Goal: Transaction & Acquisition: Purchase product/service

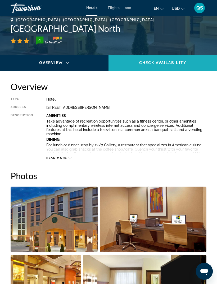
click at [167, 63] on span "Check Availability" at bounding box center [162, 63] width 47 height 4
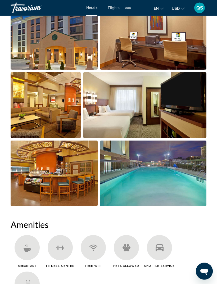
scroll to position [387, 0]
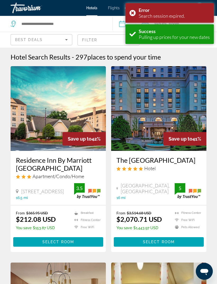
click at [138, 16] on div "Error Search session expired." at bounding box center [170, 13] width 89 height 20
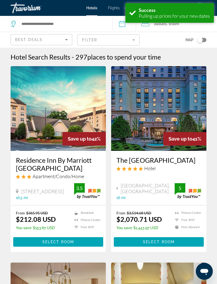
click at [174, 31] on div "2 Adult Adults , 1 Room rooms" at bounding box center [180, 24] width 76 height 16
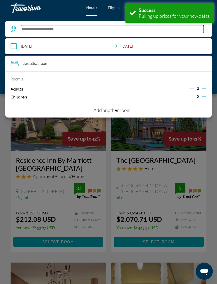
click at [96, 26] on input "Search widget" at bounding box center [112, 29] width 183 height 8
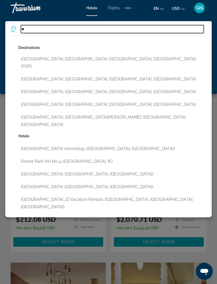
type input "*"
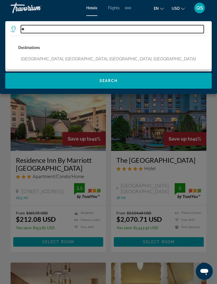
type input "*"
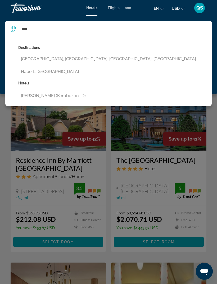
click at [29, 63] on button "[GEOGRAPHIC_DATA], [GEOGRAPHIC_DATA], [GEOGRAPHIC_DATA], [GEOGRAPHIC_DATA]" at bounding box center [112, 59] width 188 height 10
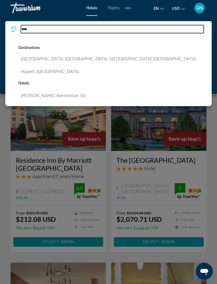
type input "**********"
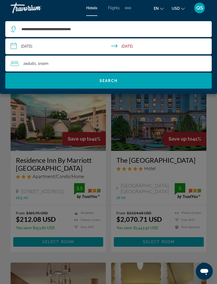
click at [144, 81] on span "Search widget" at bounding box center [108, 80] width 207 height 13
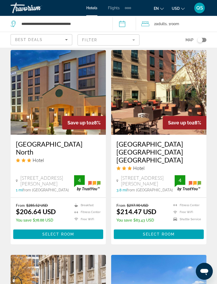
scroll to position [796, 0]
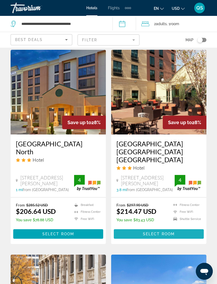
click at [167, 232] on span "Select Room" at bounding box center [159, 234] width 32 height 4
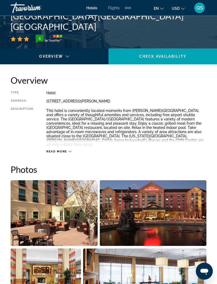
scroll to position [217, 0]
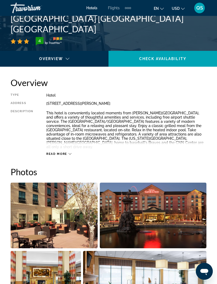
click at [65, 152] on span "Read more" at bounding box center [56, 153] width 21 height 3
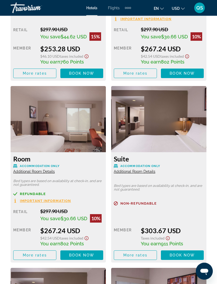
scroll to position [1591, 0]
click at [153, 170] on span "Additional Room Details" at bounding box center [135, 172] width 42 height 4
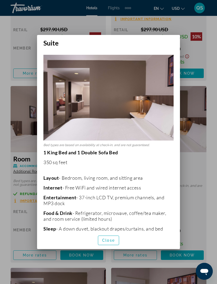
scroll to position [0, 0]
click at [201, 130] on div at bounding box center [108, 142] width 217 height 284
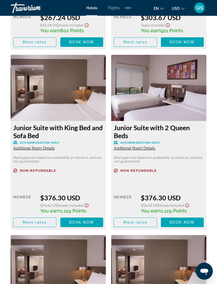
scroll to position [1804, 0]
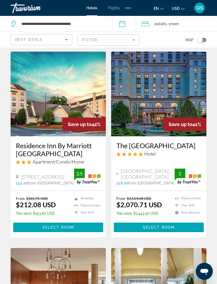
scroll to position [14, 0]
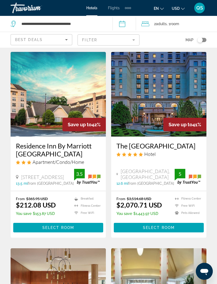
click at [208, 218] on app-hotels-search-item "Save up to 41% The St. Regis Atlanta Hotel Eighty Eight West Paces Ferry Road, …" at bounding box center [159, 145] width 101 height 186
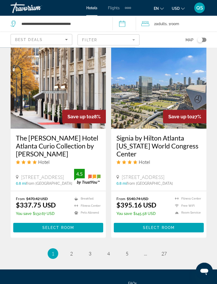
scroll to position [1019, 0]
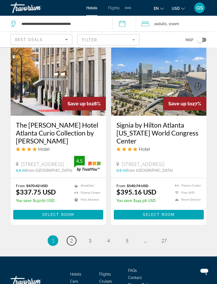
click at [70, 238] on span "2" at bounding box center [71, 241] width 3 height 6
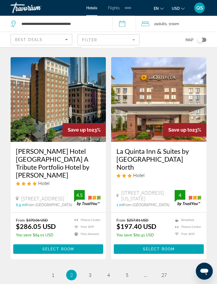
scroll to position [1050, 0]
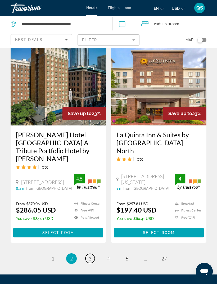
click at [92, 254] on link "page 3" at bounding box center [90, 258] width 9 height 9
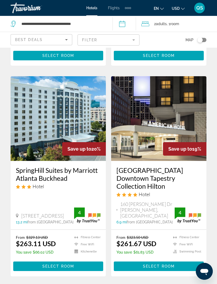
scroll to position [1042, 0]
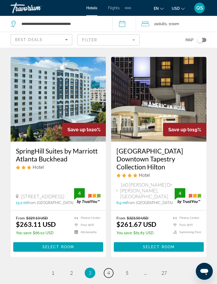
click at [107, 270] on span "4" at bounding box center [108, 273] width 3 height 6
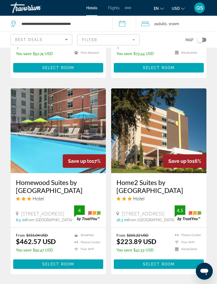
scroll to position [1044, 0]
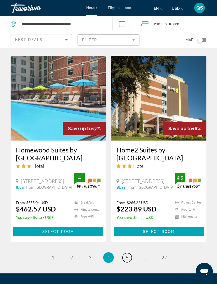
click at [126, 255] on span "5" at bounding box center [127, 258] width 3 height 6
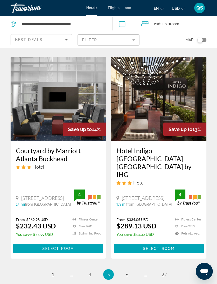
scroll to position [1050, 0]
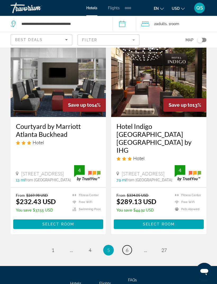
click at [130, 246] on link "page 6" at bounding box center [127, 250] width 9 height 9
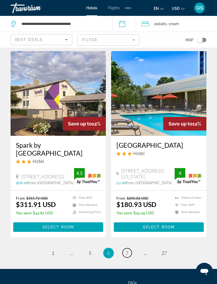
scroll to position [1036, 0]
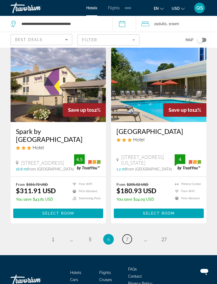
click at [131, 235] on link "page 7" at bounding box center [127, 239] width 9 height 9
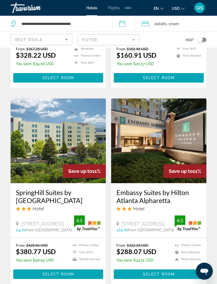
scroll to position [998, 0]
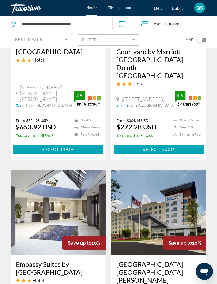
scroll to position [711, 0]
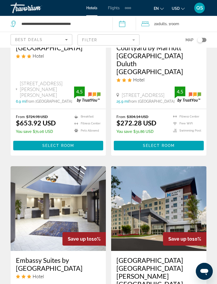
click at [81, 194] on img "Main content" at bounding box center [58, 208] width 95 height 85
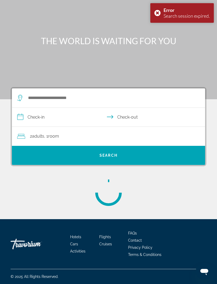
scroll to position [11, 0]
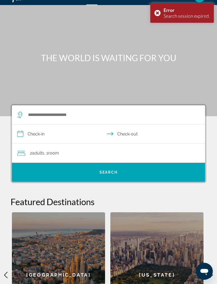
click at [122, 245] on div "[US_STATE]" at bounding box center [157, 275] width 93 height 125
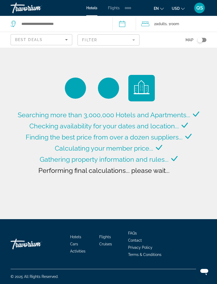
type input "**********"
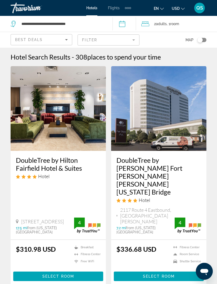
click at [84, 218] on img "Main content" at bounding box center [87, 226] width 26 height 16
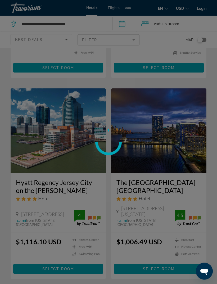
scroll to position [212, 0]
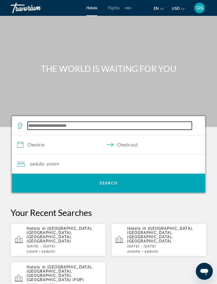
click at [114, 124] on input "Search widget" at bounding box center [110, 126] width 165 height 8
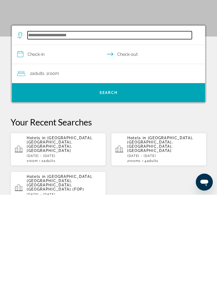
scroll to position [8, 0]
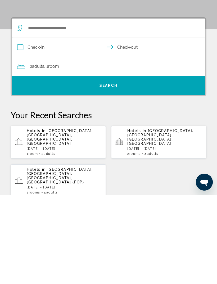
click at [76, 275] on p "[DATE] - [DATE]" at bounding box center [64, 277] width 75 height 4
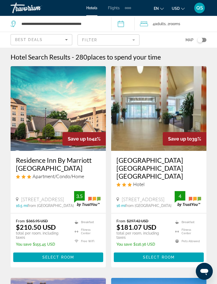
click at [182, 252] on span "Main content" at bounding box center [159, 257] width 90 height 13
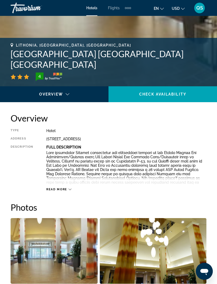
scroll to position [182, 0]
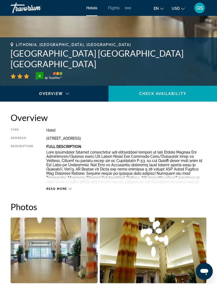
click at [62, 191] on span "Read more" at bounding box center [56, 188] width 21 height 3
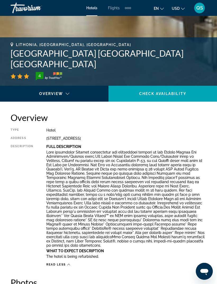
click at [58, 263] on span "Read less" at bounding box center [56, 264] width 20 height 3
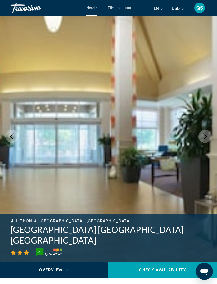
scroll to position [0, 0]
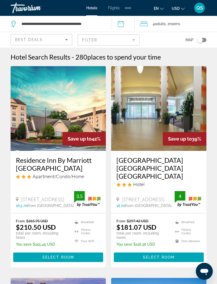
click at [65, 165] on h3 "Residence Inn By Marriott [GEOGRAPHIC_DATA]" at bounding box center [58, 164] width 85 height 16
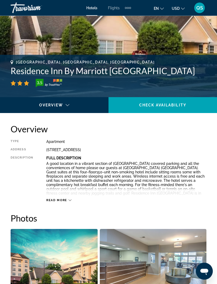
scroll to position [170, 0]
click at [183, 192] on div "Read more" at bounding box center [126, 195] width 160 height 15
click at [65, 201] on span "Read more" at bounding box center [56, 200] width 21 height 3
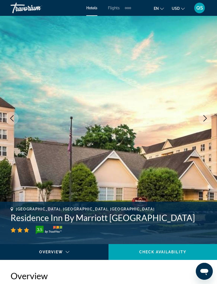
scroll to position [0, 0]
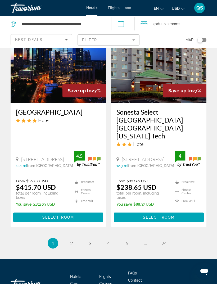
scroll to position [1112, 0]
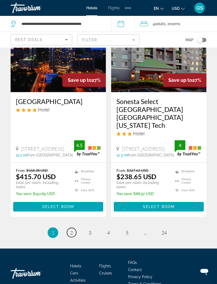
click at [75, 228] on link "page 2" at bounding box center [71, 232] width 9 height 9
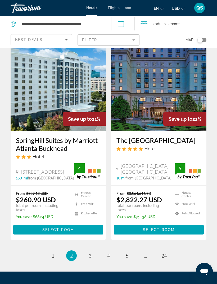
scroll to position [1104, 0]
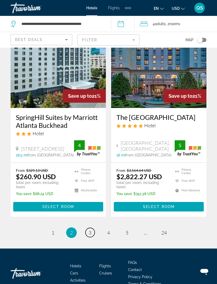
click at [91, 230] on span "3" at bounding box center [90, 233] width 3 height 6
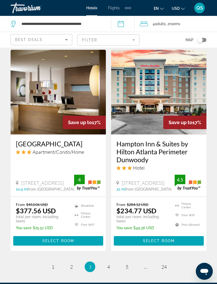
scroll to position [1114, 0]
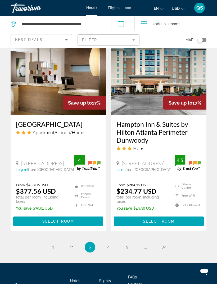
click at [115, 242] on ul "3 / 24 page 1 page 2 You're on page 3 page 4 page 5 page ... page 24" at bounding box center [109, 247] width 196 height 11
click at [113, 242] on li "page 4" at bounding box center [108, 247] width 11 height 11
click at [110, 243] on link "page 4" at bounding box center [108, 247] width 9 height 9
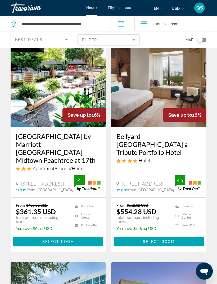
scroll to position [228, 0]
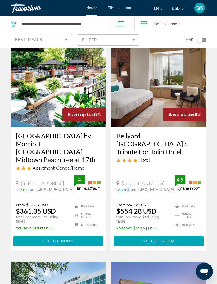
click at [71, 148] on h3 "[GEOGRAPHIC_DATA] by Marriott [GEOGRAPHIC_DATA] Midtown Peachtree at 17th" at bounding box center [58, 148] width 85 height 32
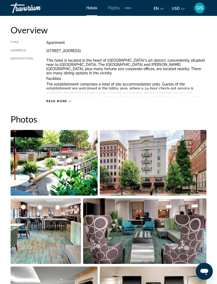
scroll to position [269, 0]
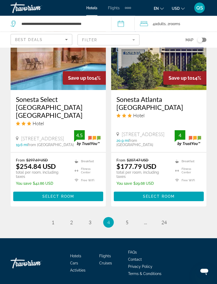
scroll to position [1123, 0]
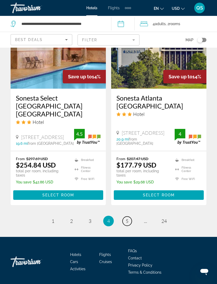
click at [125, 218] on link "page 5" at bounding box center [127, 221] width 9 height 9
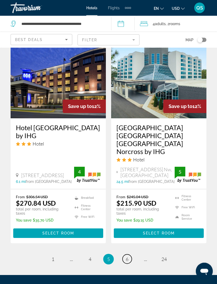
scroll to position [1099, 0]
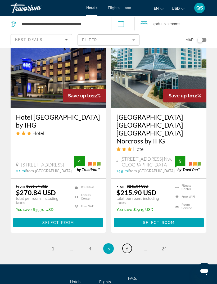
click at [128, 246] on span "6" at bounding box center [127, 249] width 3 height 6
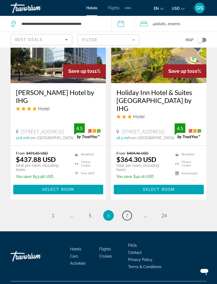
scroll to position [1112, 0]
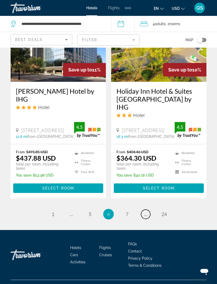
click at [147, 217] on span "..." at bounding box center [145, 214] width 3 height 6
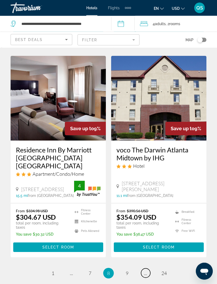
scroll to position [1097, 0]
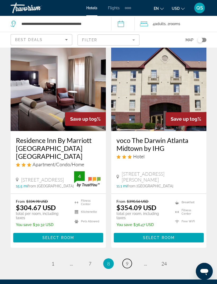
click at [127, 261] on span "9" at bounding box center [127, 264] width 3 height 6
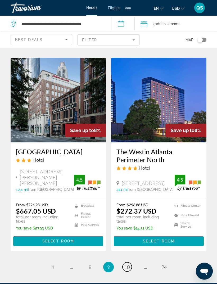
scroll to position [1071, 0]
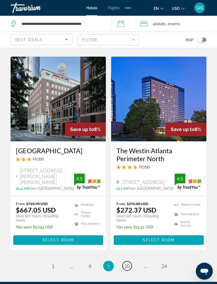
click at [129, 264] on span "10" at bounding box center [127, 267] width 5 height 6
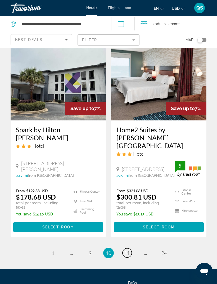
scroll to position [1110, 0]
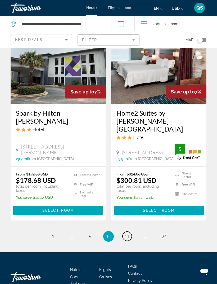
click at [131, 232] on link "page 11" at bounding box center [127, 236] width 9 height 9
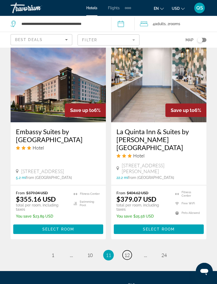
scroll to position [1093, 0]
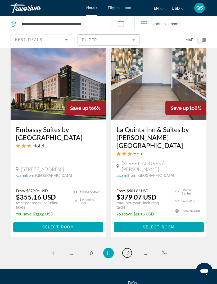
click at [128, 250] on span "12" at bounding box center [127, 253] width 5 height 6
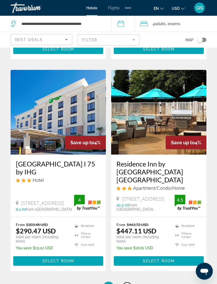
scroll to position [1051, 0]
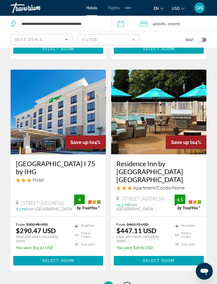
click at [127, 284] on span "13" at bounding box center [127, 287] width 5 height 6
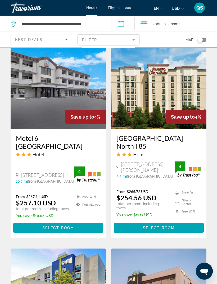
scroll to position [641, 0]
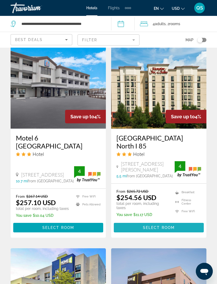
click at [182, 234] on span "Main content" at bounding box center [159, 228] width 90 height 13
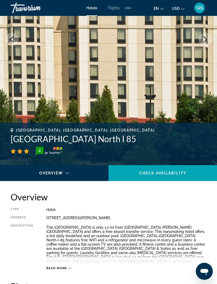
scroll to position [102, 0]
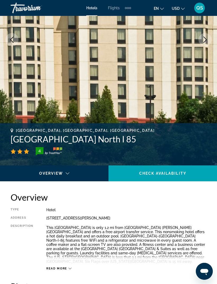
click at [60, 270] on span "Read more" at bounding box center [56, 268] width 21 height 3
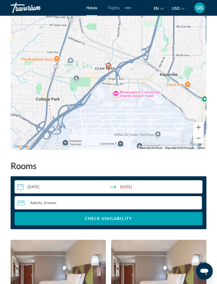
scroll to position [709, 0]
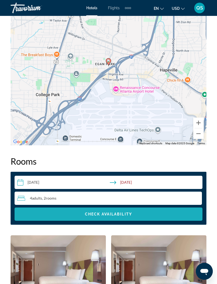
click at [169, 217] on span "Search widget" at bounding box center [109, 214] width 188 height 13
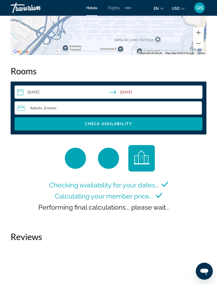
scroll to position [799, 0]
click at [162, 125] on span "Search widget" at bounding box center [109, 124] width 188 height 13
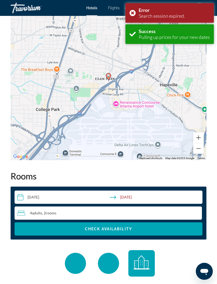
scroll to position [833, 0]
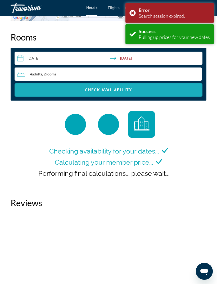
click at [159, 92] on span "Search widget" at bounding box center [109, 90] width 188 height 13
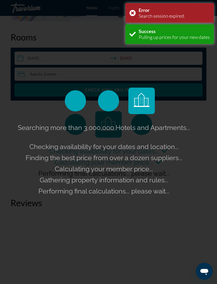
click at [129, 10] on div "Error Search session expired." at bounding box center [170, 13] width 89 height 20
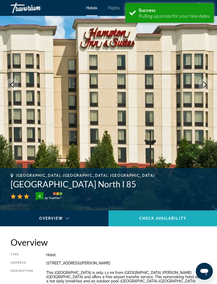
click at [184, 217] on span "Check Availability" at bounding box center [162, 219] width 47 height 4
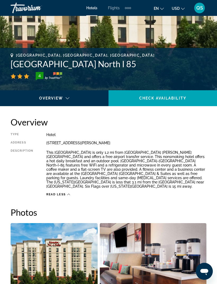
scroll to position [177, 0]
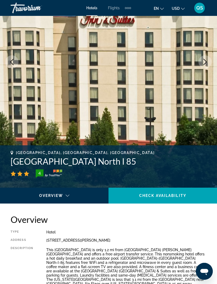
click at [188, 194] on span "Main content" at bounding box center [163, 195] width 109 height 13
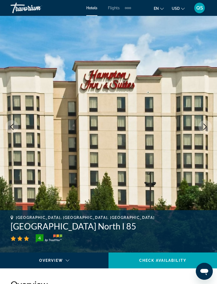
scroll to position [0, 0]
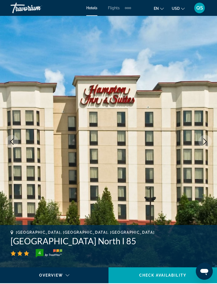
click at [181, 246] on h1 "[GEOGRAPHIC_DATA] North I 85" at bounding box center [109, 241] width 196 height 11
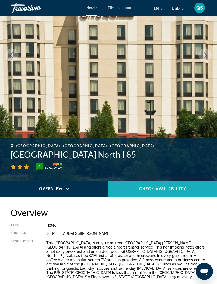
click at [169, 191] on span "Check Availability" at bounding box center [162, 189] width 47 height 4
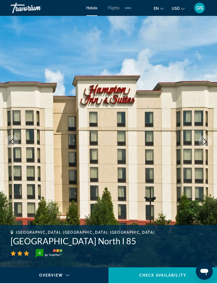
click at [96, 10] on span "Hotels" at bounding box center [91, 8] width 11 height 4
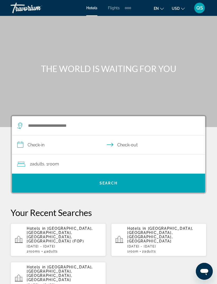
click at [176, 245] on p "[DATE] - [DATE]" at bounding box center [164, 247] width 75 height 4
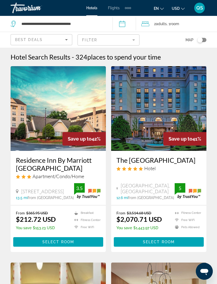
click at [61, 170] on h3 "Residence Inn By Marriott [GEOGRAPHIC_DATA]" at bounding box center [58, 164] width 85 height 16
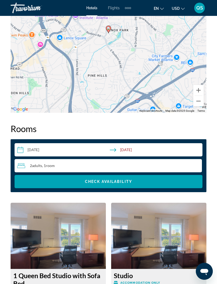
scroll to position [777, 0]
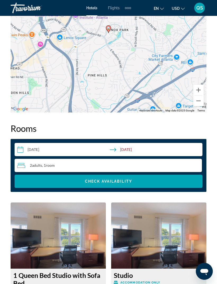
click at [162, 181] on span "Search widget" at bounding box center [109, 181] width 188 height 13
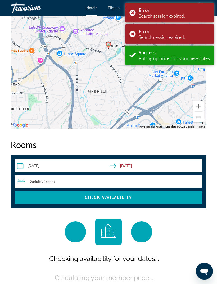
scroll to position [868, 0]
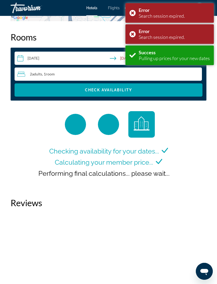
click at [135, 35] on div "Error Search session expired." at bounding box center [170, 34] width 89 height 20
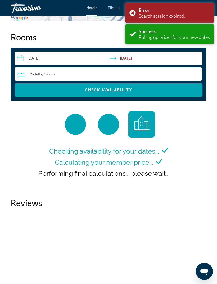
click at [138, 9] on div "Error Search session expired." at bounding box center [170, 13] width 89 height 20
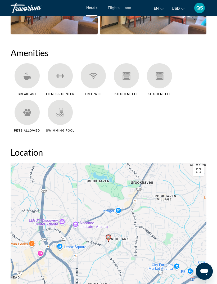
scroll to position [561, 0]
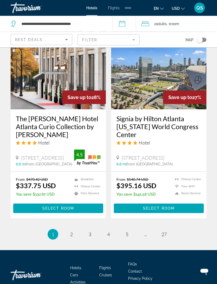
scroll to position [1028, 0]
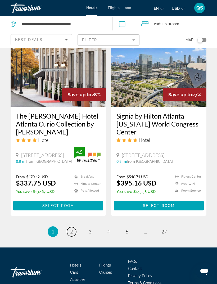
click at [75, 227] on link "page 2" at bounding box center [71, 231] width 9 height 9
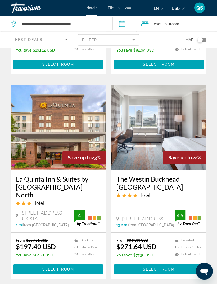
scroll to position [1050, 0]
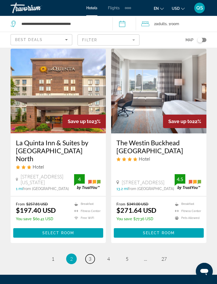
click at [91, 256] on span "3" at bounding box center [90, 259] width 3 height 6
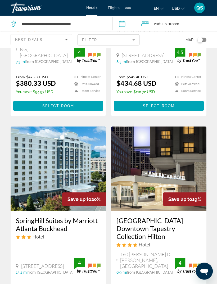
scroll to position [1042, 0]
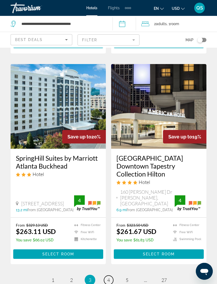
click at [109, 277] on span "4" at bounding box center [108, 280] width 3 height 6
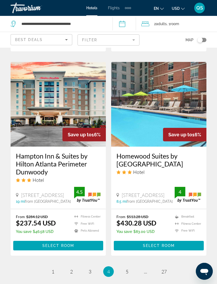
scroll to position [1052, 0]
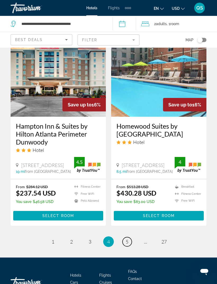
click at [127, 239] on span "5" at bounding box center [127, 242] width 3 height 6
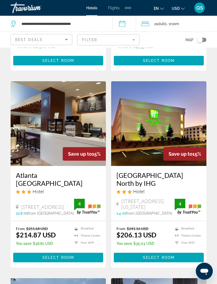
scroll to position [211, 0]
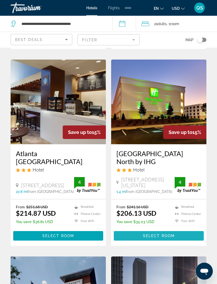
click at [178, 234] on span "Main content" at bounding box center [159, 236] width 90 height 13
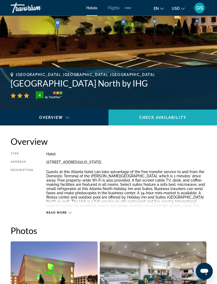
click at [180, 124] on span "Main content" at bounding box center [163, 117] width 109 height 13
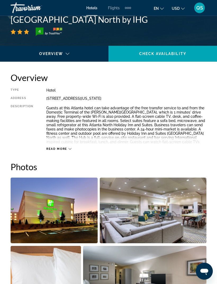
scroll to position [222, 0]
click at [61, 150] on span "Read more" at bounding box center [56, 148] width 21 height 3
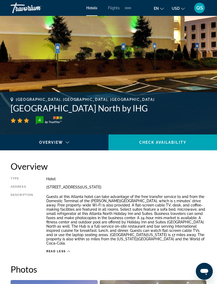
scroll to position [133, 0]
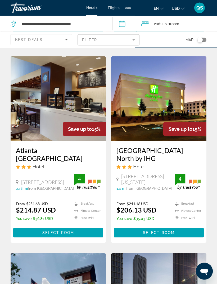
scroll to position [215, 0]
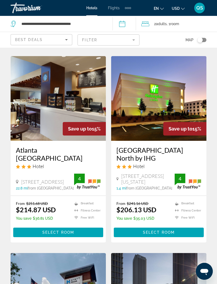
click at [176, 233] on span "Main content" at bounding box center [159, 232] width 90 height 13
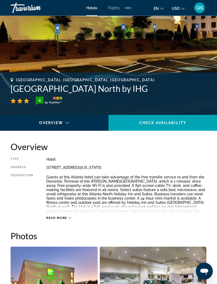
scroll to position [153, 0]
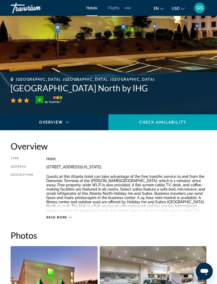
click at [65, 219] on span "Read more" at bounding box center [56, 217] width 21 height 3
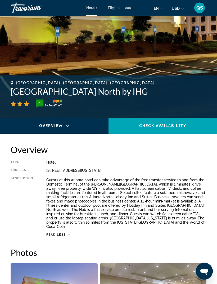
scroll to position [150, 0]
click at [185, 124] on span "Check Availability" at bounding box center [162, 126] width 47 height 4
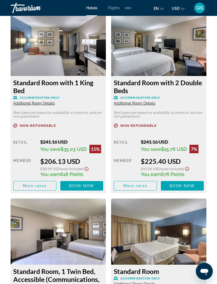
scroll to position [983, 0]
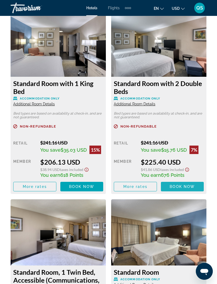
click at [197, 182] on span "Main content" at bounding box center [182, 186] width 43 height 13
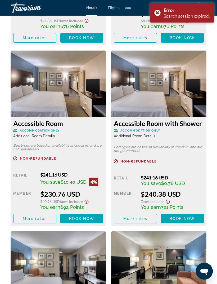
scroll to position [1323, 0]
